Goal: Transaction & Acquisition: Purchase product/service

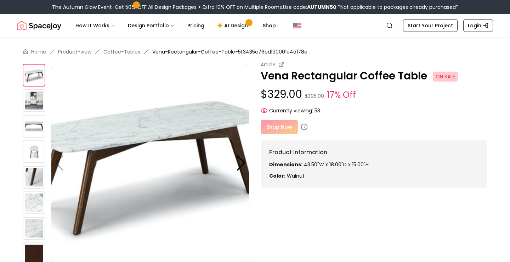
click at [29, 98] on img at bounding box center [34, 100] width 23 height 23
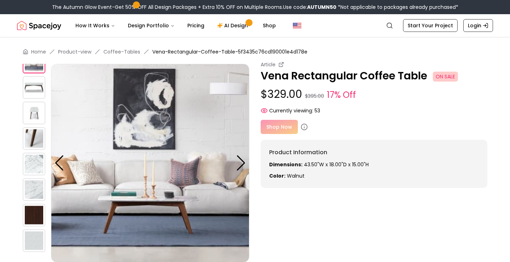
click at [27, 130] on img at bounding box center [34, 138] width 23 height 23
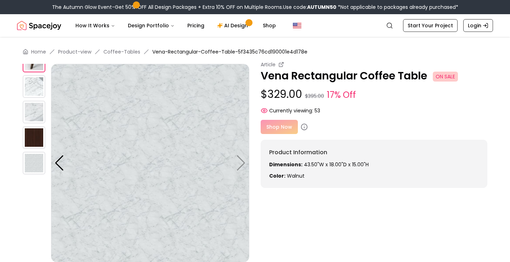
click at [32, 164] on img at bounding box center [34, 163] width 23 height 23
click at [27, 135] on img at bounding box center [34, 137] width 23 height 23
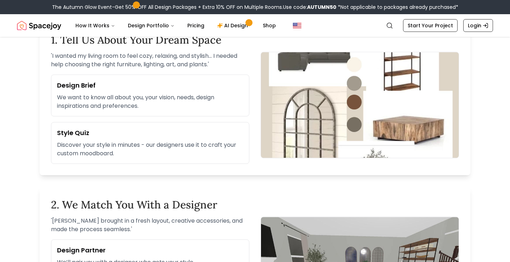
scroll to position [261, 0]
